Goal: Obtain resource: Download file/media

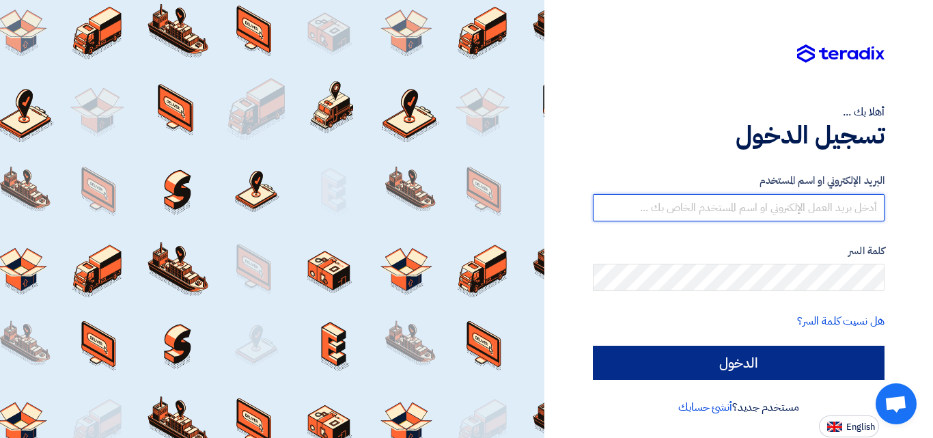
type input "[DOMAIN_NAME][EMAIL_ADDRESS][DOMAIN_NAME]"
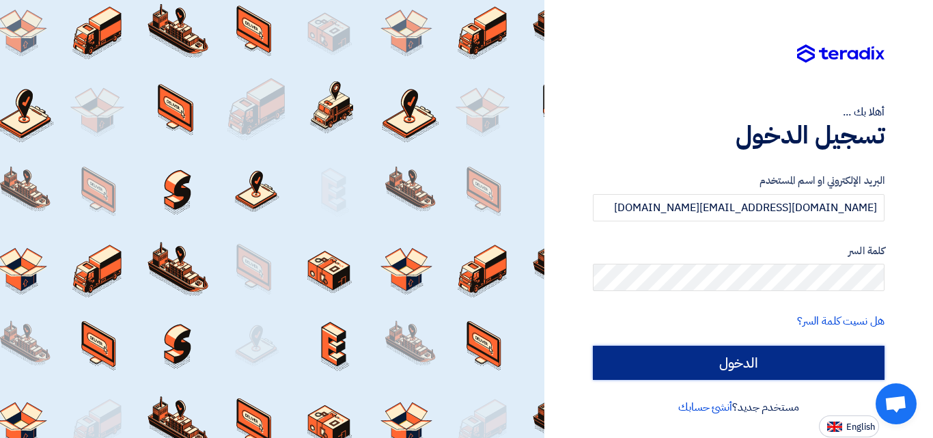
click at [705, 362] on input "الدخول" at bounding box center [739, 363] width 292 height 34
click at [708, 357] on input "الدخول" at bounding box center [739, 363] width 292 height 34
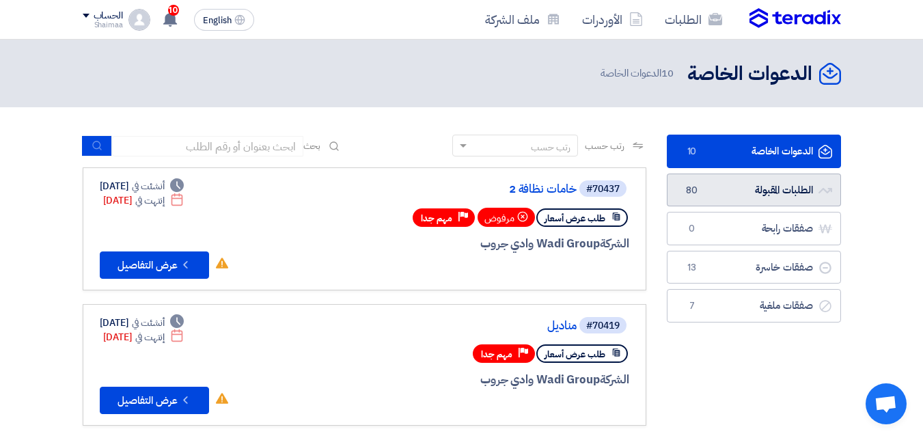
click at [782, 191] on link "الطلبات المقبولة الطلبات المقبولة 80" at bounding box center [754, 190] width 174 height 33
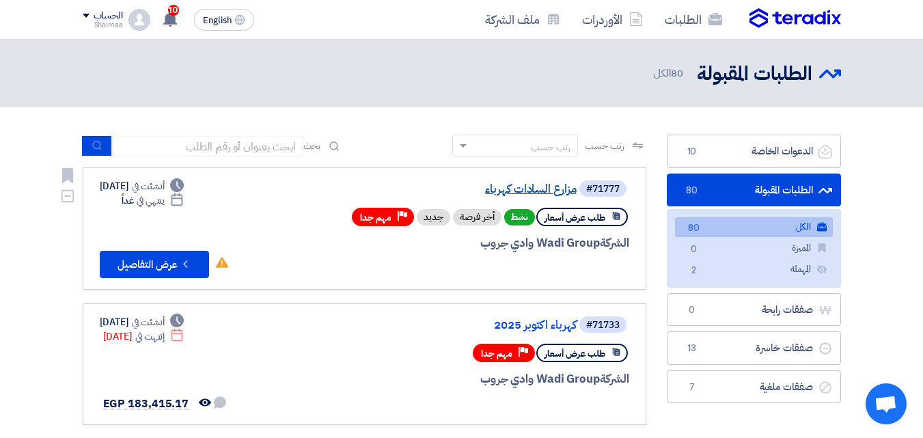
click at [521, 189] on link "مزارع السادات كهرباء" at bounding box center [439, 189] width 273 height 12
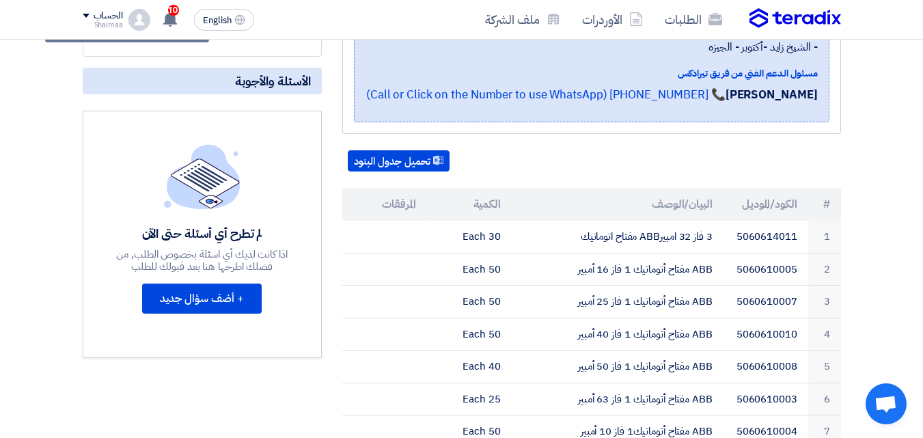
scroll to position [273, 0]
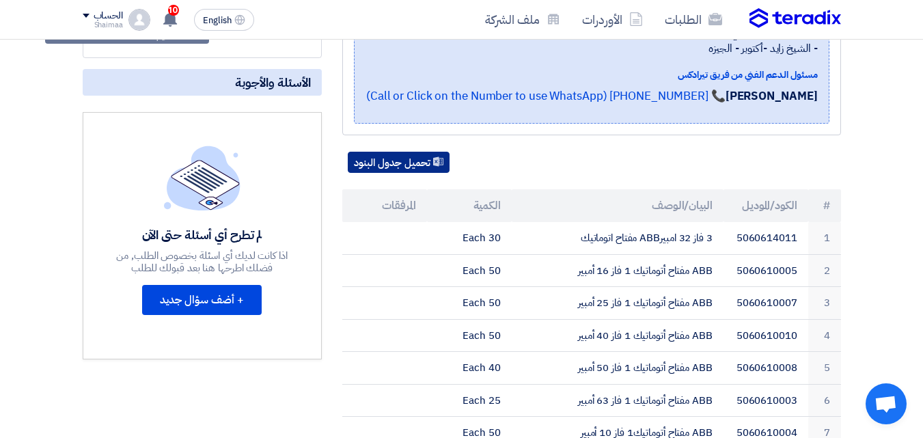
click at [402, 152] on button "تحميل جدول البنود" at bounding box center [399, 163] width 102 height 22
